Goal: Transaction & Acquisition: Purchase product/service

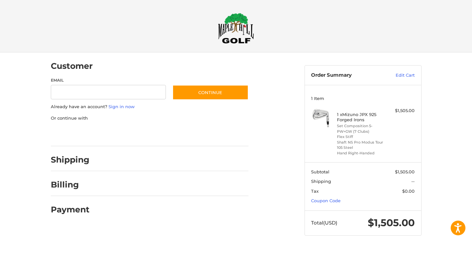
click at [398, 248] on div at bounding box center [236, 248] width 472 height 0
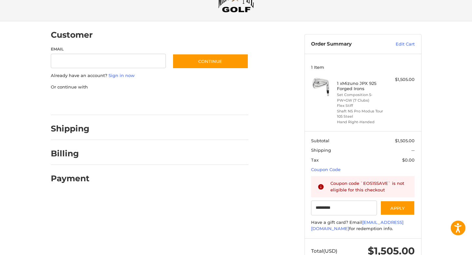
scroll to position [31, 0]
drag, startPoint x: 343, startPoint y: 209, endPoint x: 295, endPoint y: 210, distance: 48.2
click at [295, 210] on div "Customer Guest Customer Email Subscribe to our newsletter. Continue Already hav…" at bounding box center [235, 148] width 393 height 255
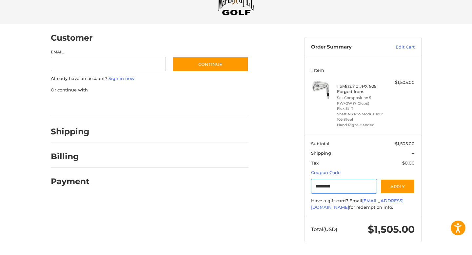
scroll to position [28, 0]
paste input "Gift Certificate or Coupon Code"
type input "******"
click at [400, 187] on button "Apply" at bounding box center [397, 186] width 35 height 15
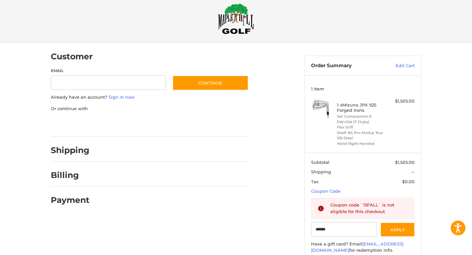
scroll to position [0, 0]
